Goal: Use online tool/utility: Utilize a website feature to perform a specific function

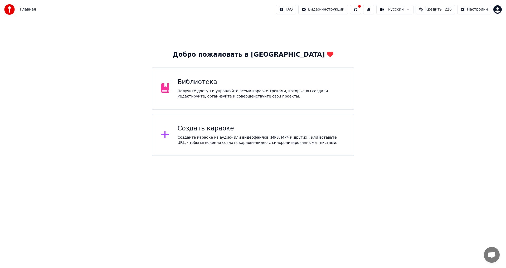
click at [258, 130] on div "Создать караоке" at bounding box center [262, 128] width 168 height 8
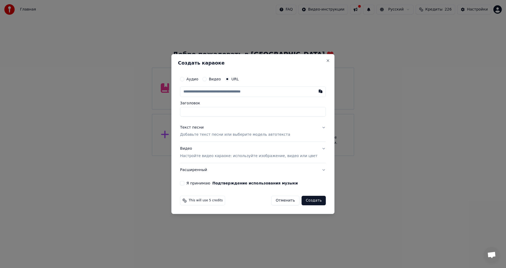
click at [317, 61] on h2 "Создать караоке" at bounding box center [253, 63] width 150 height 5
click at [326, 60] on button "Close" at bounding box center [328, 60] width 4 height 4
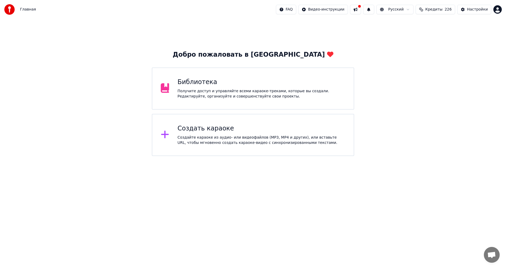
click at [277, 80] on div "Библиотека" at bounding box center [262, 82] width 168 height 8
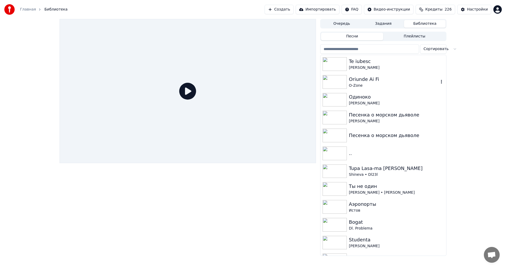
click at [405, 84] on div "O-Zone" at bounding box center [394, 85] width 90 height 5
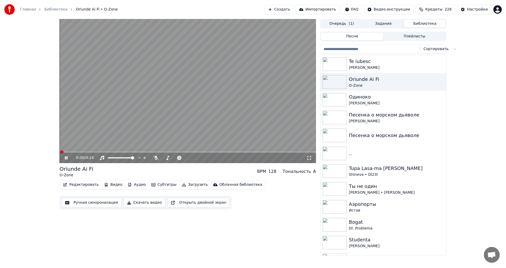
click at [66, 157] on icon at bounding box center [66, 157] width 3 height 3
click at [188, 158] on span at bounding box center [186, 157] width 3 height 3
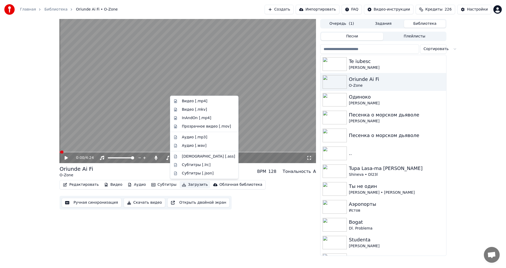
click at [187, 184] on button "Загрузить" at bounding box center [195, 184] width 30 height 7
click at [206, 102] on div "Видео [.mp4]" at bounding box center [208, 101] width 53 height 5
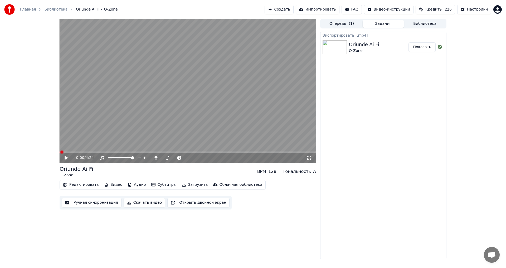
click at [427, 48] on button "Показать" at bounding box center [421, 46] width 27 height 9
